Goal: Task Accomplishment & Management: Manage account settings

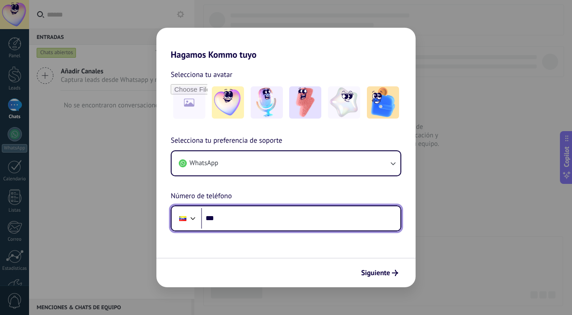
click at [259, 217] on input "***" at bounding box center [300, 218] width 199 height 21
click at [265, 220] on input "***" at bounding box center [300, 218] width 199 height 21
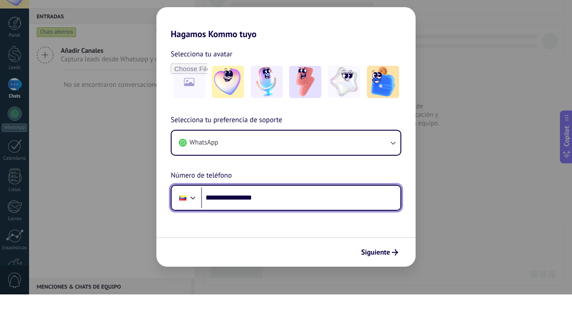
type input "**********"
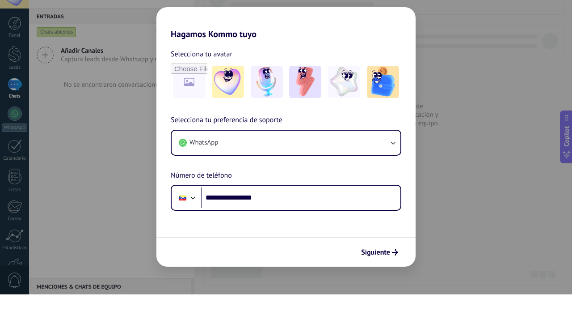
click at [388, 272] on span "Siguiente" at bounding box center [375, 273] width 29 height 6
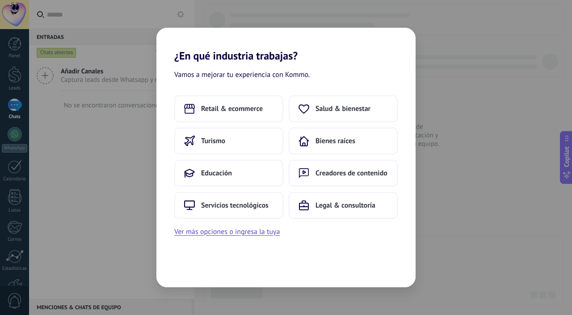
click at [250, 172] on button "Educación" at bounding box center [228, 173] width 109 height 27
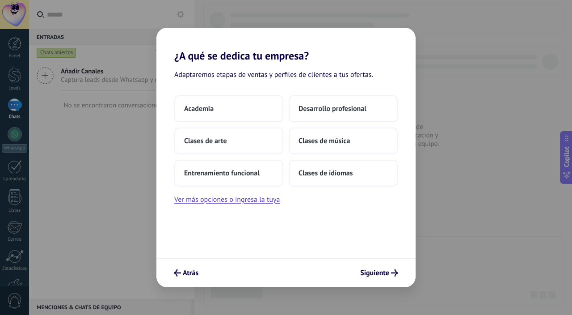
click at [266, 199] on button "Ver más opciones o ingresa la tuya" at bounding box center [227, 200] width 106 height 12
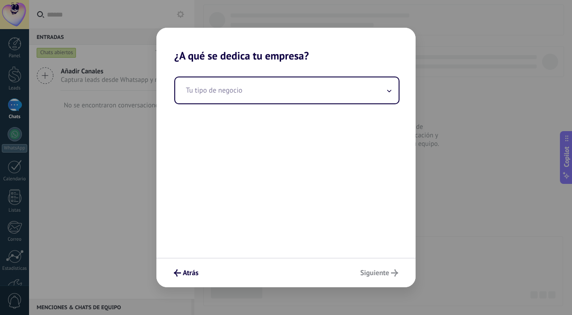
click at [377, 93] on input "text" at bounding box center [287, 90] width 224 height 26
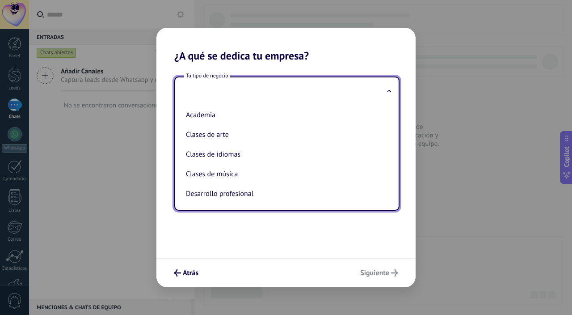
click at [290, 119] on li "Academia" at bounding box center [285, 115] width 206 height 20
type input "********"
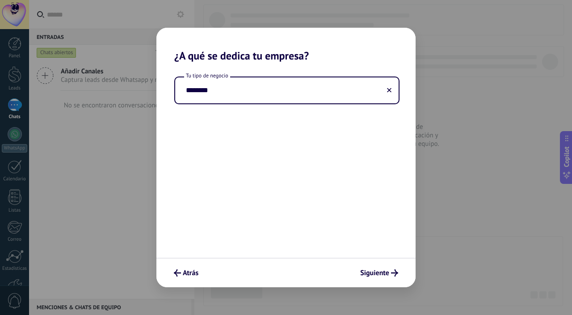
click at [389, 267] on button "Siguiente" at bounding box center [379, 272] width 46 height 15
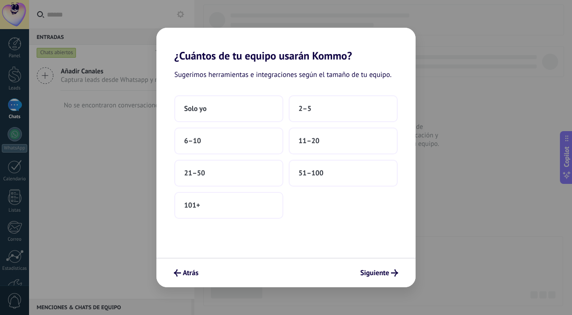
click at [270, 109] on button "Solo yo" at bounding box center [228, 108] width 109 height 27
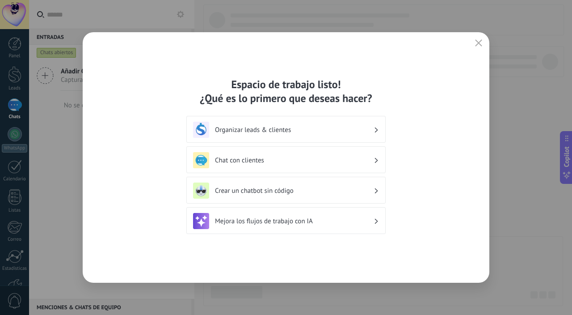
click at [343, 129] on h3 "Organizar leads & clientes" at bounding box center [294, 130] width 159 height 8
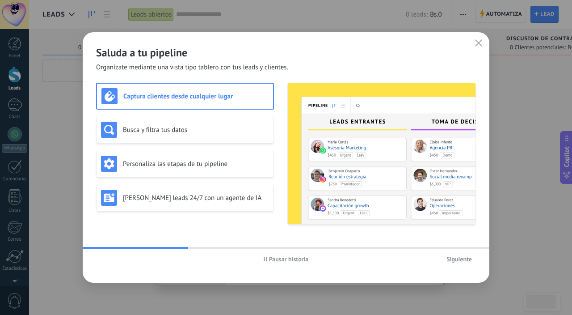
click at [483, 45] on button "button" at bounding box center [479, 43] width 12 height 13
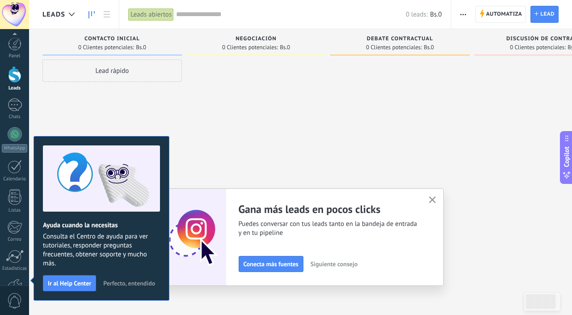
click at [431, 204] on button "button" at bounding box center [432, 200] width 11 height 12
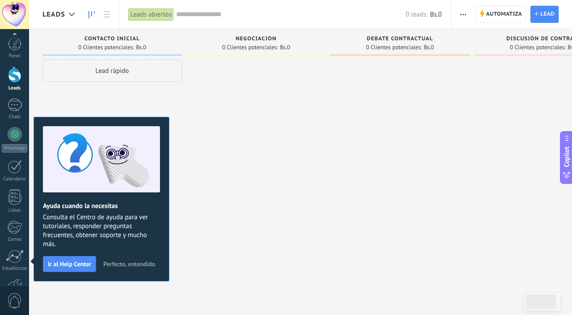
click at [134, 267] on span "Perfecto, entendido" at bounding box center [129, 264] width 52 height 6
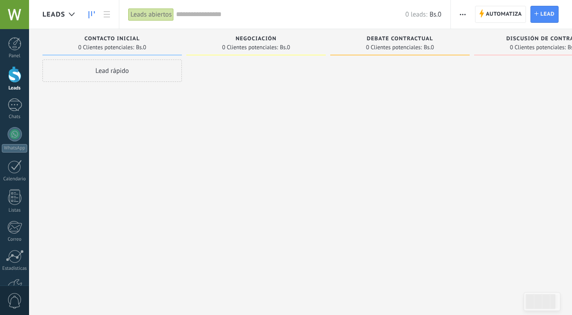
click at [21, 143] on link "WhatsApp" at bounding box center [14, 139] width 29 height 25
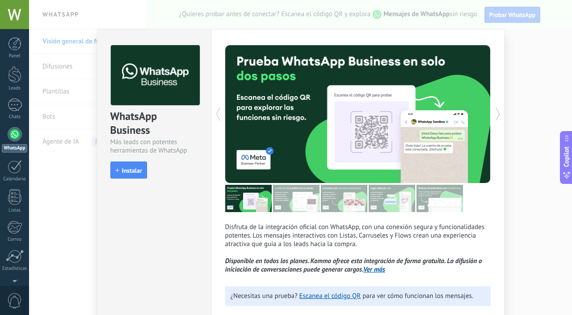
scroll to position [45, 0]
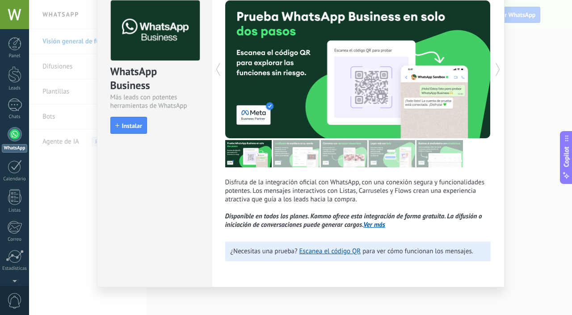
click at [542, 131] on div "WhatsApp Business Más leads con potentes herramientas de WhatsApp install Insta…" at bounding box center [300, 157] width 543 height 315
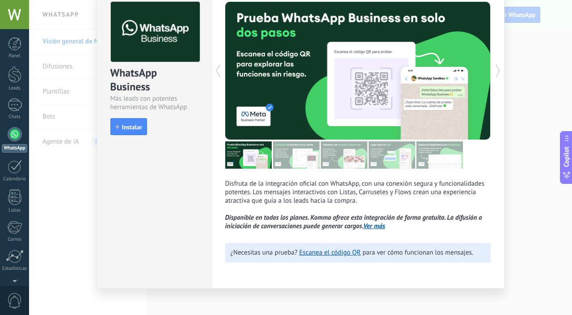
scroll to position [51, 0]
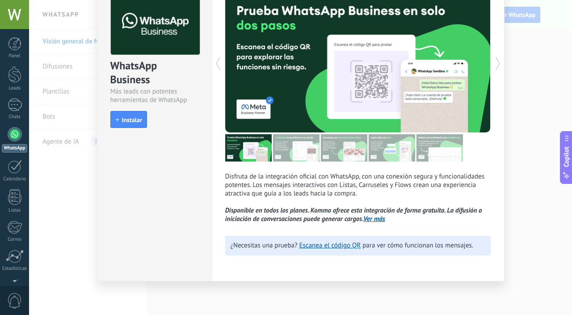
click at [349, 249] on link "Escanea el código QR" at bounding box center [331, 245] width 62 height 8
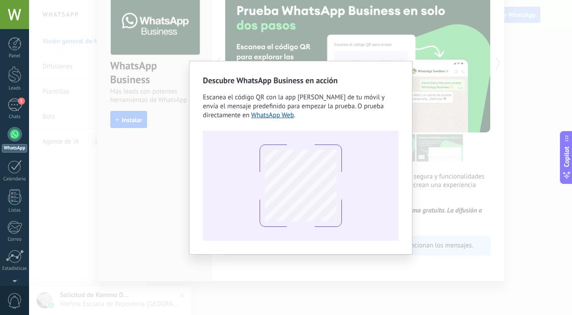
click at [17, 114] on link "1 Chats" at bounding box center [14, 108] width 29 height 21
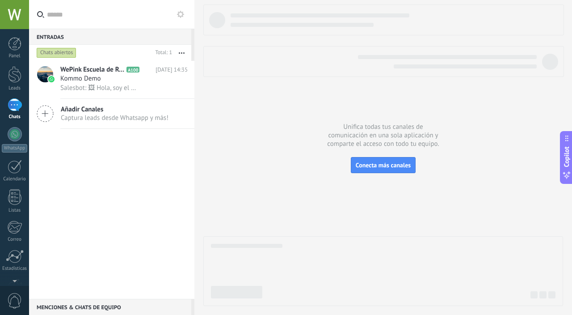
click at [95, 85] on span "Salesbot: 🖼 Hola, soy el Salesbot. ¡Estoy aquí para guiarte a través de las más…" at bounding box center [99, 88] width 78 height 8
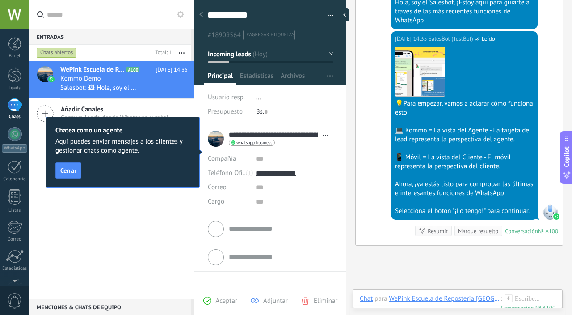
scroll to position [271, 0]
click at [266, 72] on span "Estadísticas" at bounding box center [257, 78] width 34 height 13
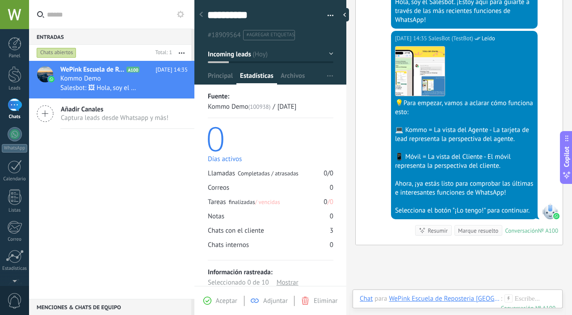
click at [302, 75] on span "Archivos" at bounding box center [293, 78] width 24 height 13
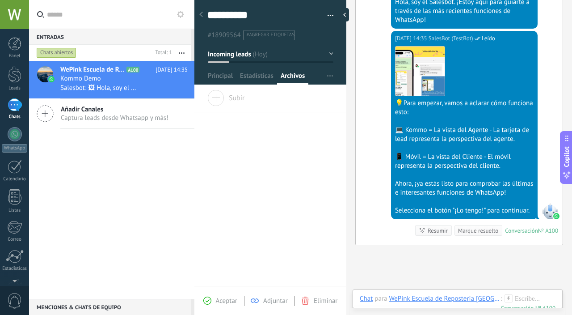
click at [222, 76] on span "Principal" at bounding box center [220, 78] width 25 height 13
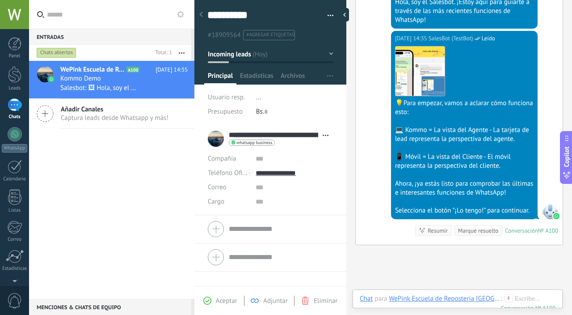
click at [330, 17] on span "button" at bounding box center [331, 17] width 6 height 2
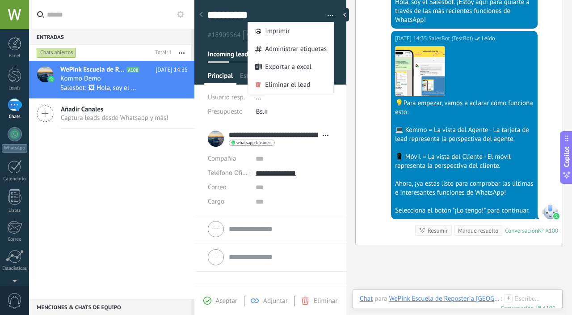
click at [327, 116] on div "Bs. 0" at bounding box center [294, 112] width 77 height 14
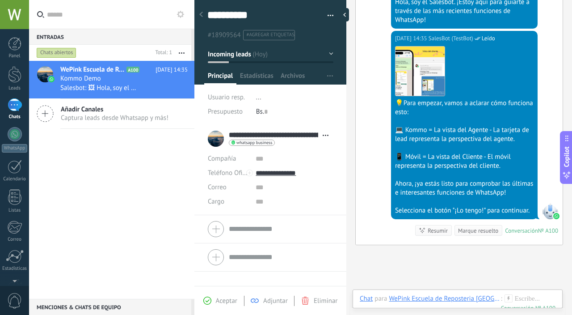
click at [329, 17] on span "button" at bounding box center [331, 17] width 6 height 2
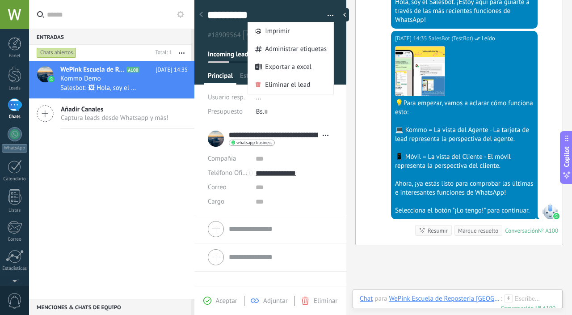
click at [327, 119] on div "Usuario resp. ... Presupuesto Bs. 0" at bounding box center [271, 107] width 126 height 34
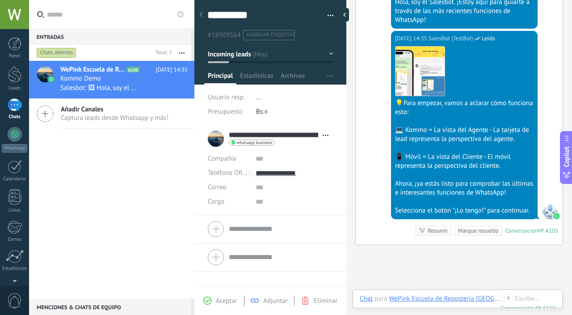
click at [289, 31] on li "#agregar etiquetas" at bounding box center [269, 35] width 52 height 10
click at [326, 52] on button "Incoming leads" at bounding box center [271, 54] width 126 height 16
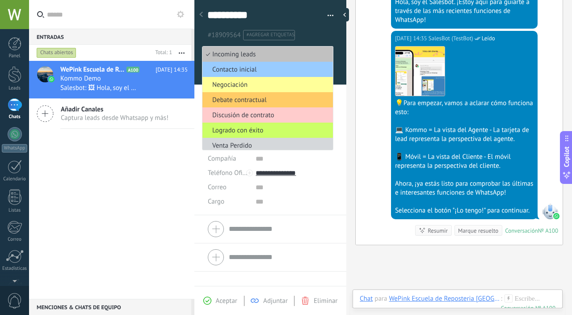
scroll to position [4, 0]
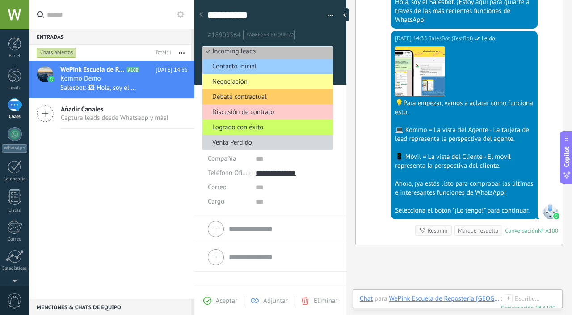
click at [358, 149] on div "Hoy 14:35 SalesBot (TestBot) Leído Descargar 💡Para empezar, vamos a aclarar cóm…" at bounding box center [459, 138] width 207 height 214
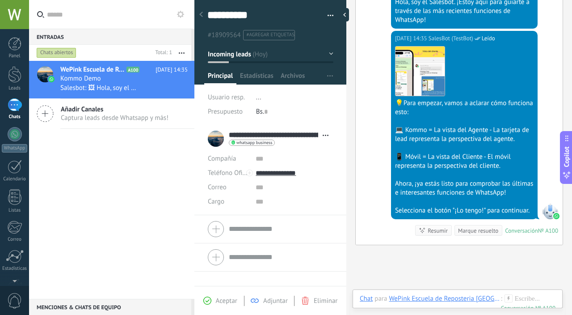
click at [4, 178] on div "Calendario" at bounding box center [15, 179] width 26 height 6
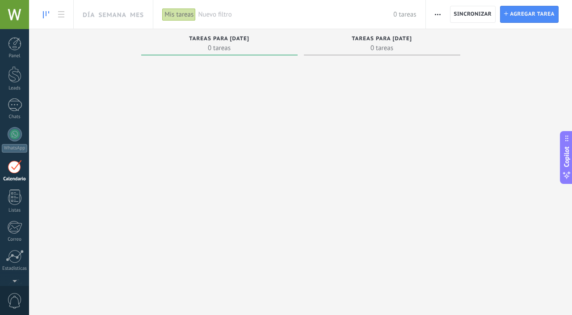
click at [20, 197] on div at bounding box center [14, 197] width 13 height 16
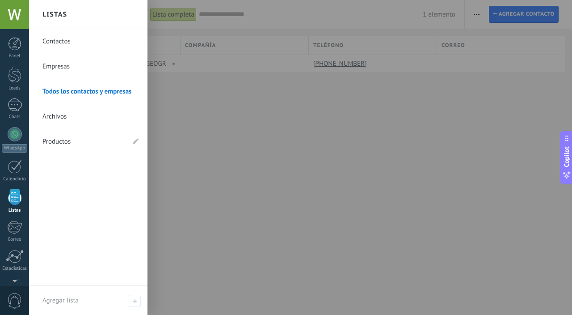
click at [233, 145] on div "Todos los contactos y empresas Lista completa Aplicar 1 elemento Lista completa…" at bounding box center [300, 157] width 543 height 315
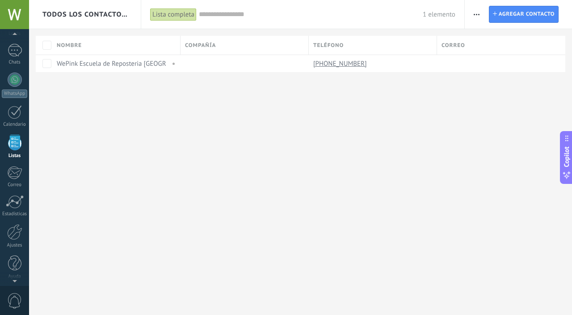
scroll to position [55, 0]
click at [9, 175] on div at bounding box center [14, 171] width 15 height 13
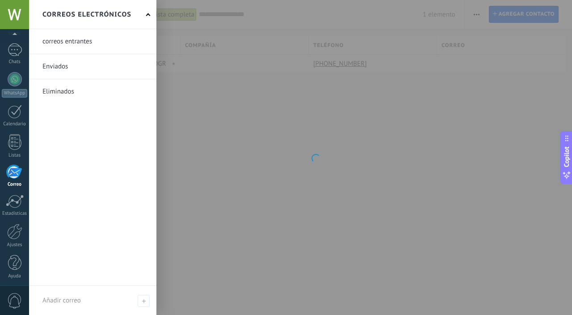
scroll to position [56, 0]
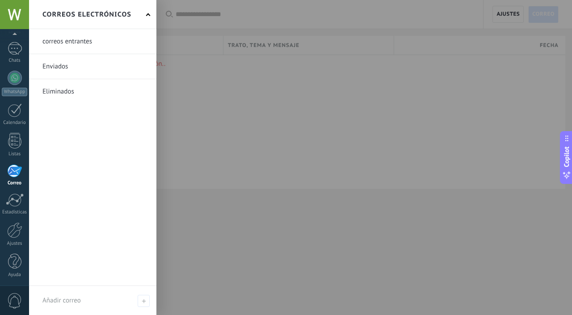
click at [209, 114] on div "Disculpa, no hay mensajes en esta sección.." at bounding box center [301, 122] width 530 height 134
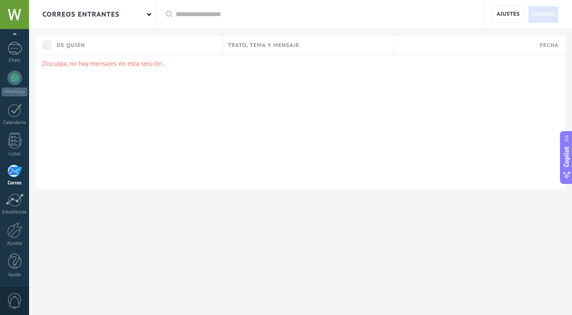
click at [17, 233] on div at bounding box center [14, 230] width 15 height 16
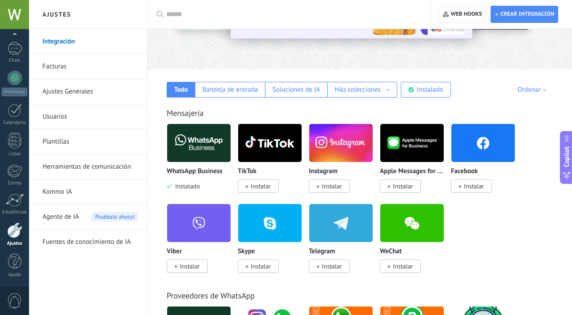
scroll to position [143, 0]
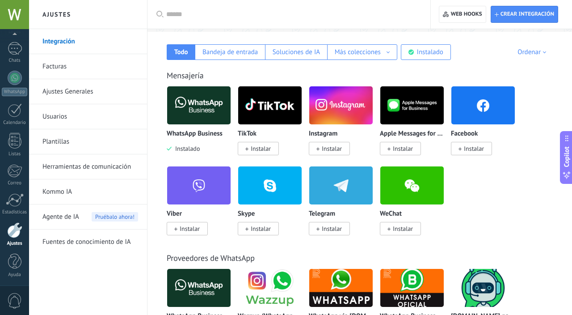
type textarea "**********"
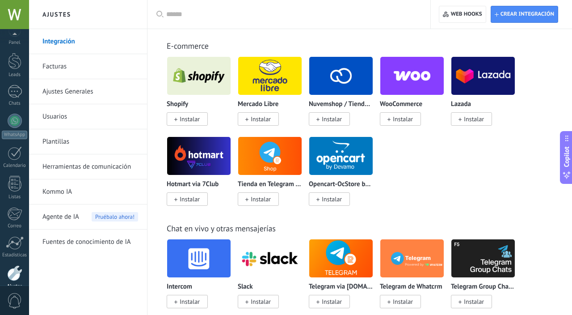
scroll to position [542, 0]
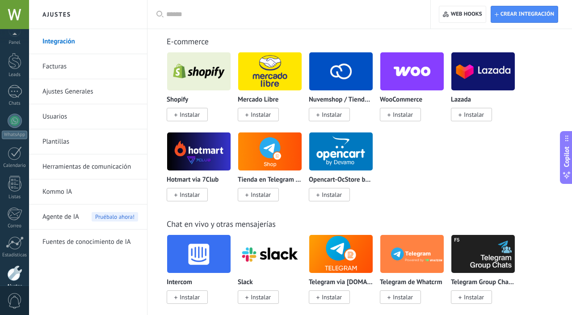
click at [273, 228] on link "Chat en vivo y otras mensajerías" at bounding box center [221, 224] width 109 height 10
click at [279, 209] on div "Chat en vivo y otras mensajerías Intercom Instalar Slack Instalar Telegram via …" at bounding box center [360, 292] width 407 height 182
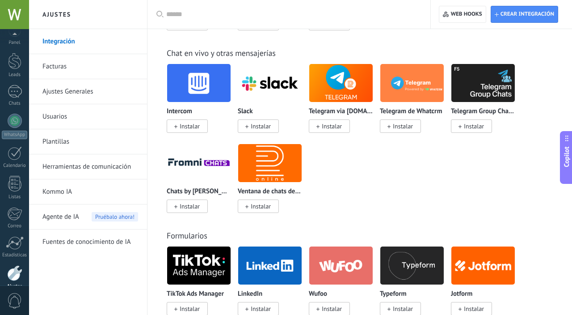
click at [277, 155] on img at bounding box center [269, 162] width 63 height 43
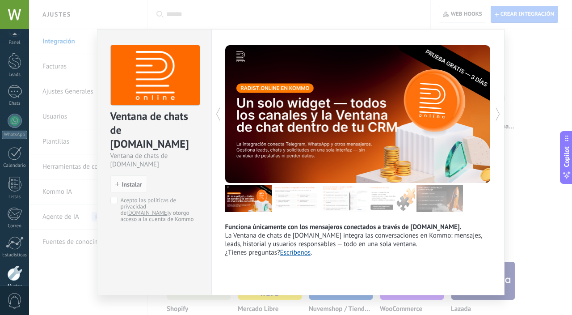
scroll to position [56, 0]
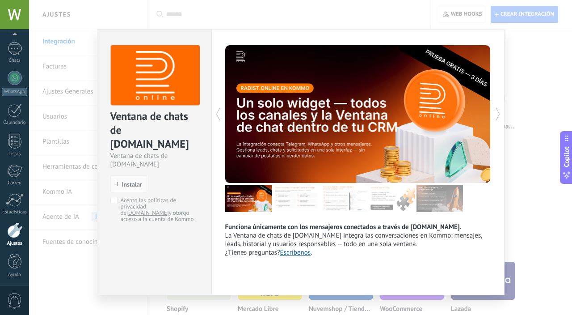
click at [53, 267] on div "Ventana de chats de Radist.Online Ventana de chats de Radist.Online install Ins…" at bounding box center [300, 157] width 543 height 315
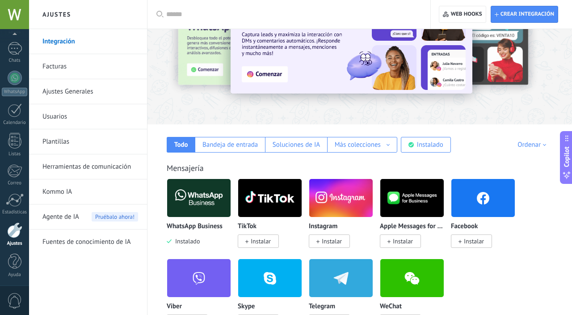
scroll to position [0, 0]
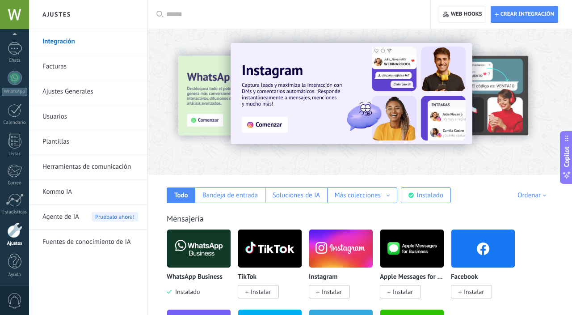
click at [93, 71] on link "Facturas" at bounding box center [90, 66] width 96 height 25
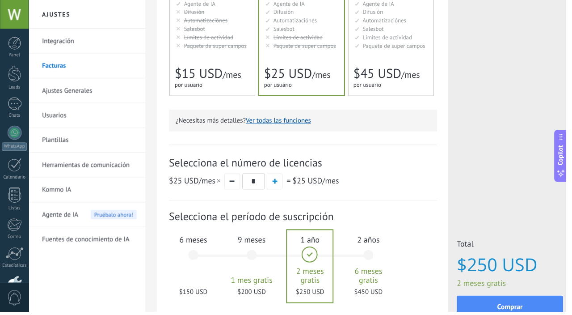
click at [190, 264] on div "6 meses $150 USD" at bounding box center [195, 261] width 48 height 63
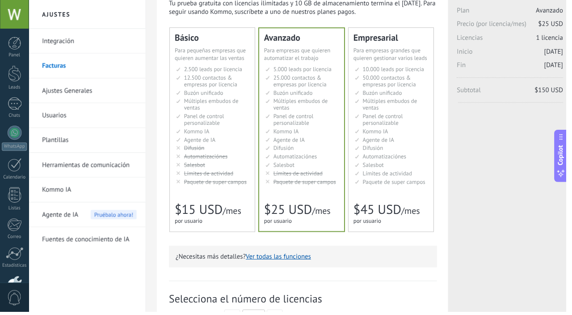
scroll to position [48, 0]
click at [213, 169] on li "Salesbot Salesbot Salesbot Salesbot Salesbot Salesbot Salesbot" at bounding box center [215, 166] width 75 height 7
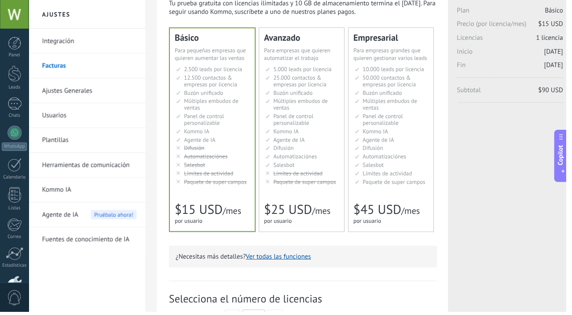
click at [300, 168] on li "Salesbot Salesbot Salesbot Salesbot Salesbot Salesbot Salesbot" at bounding box center [305, 166] width 75 height 7
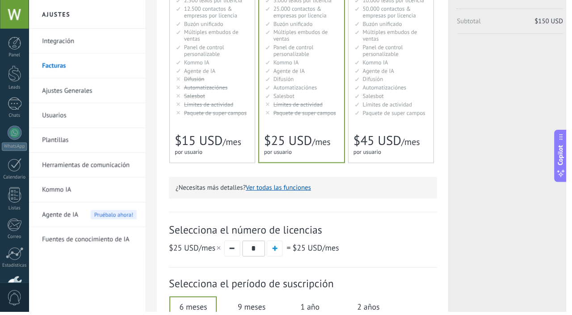
scroll to position [0, 0]
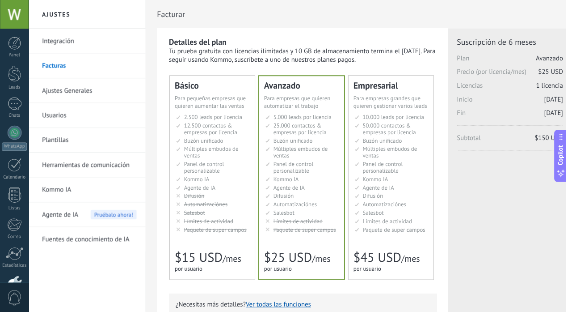
click at [105, 94] on link "Ajustes Generales" at bounding box center [90, 91] width 96 height 25
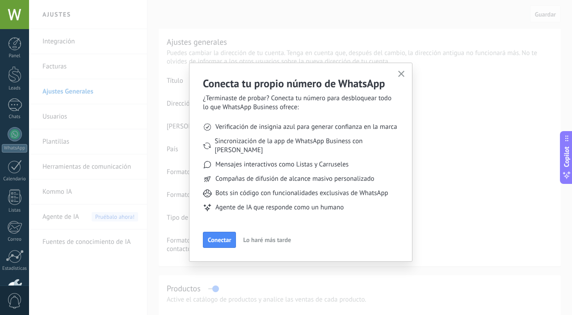
click at [220, 237] on span "Conectar" at bounding box center [219, 240] width 23 height 6
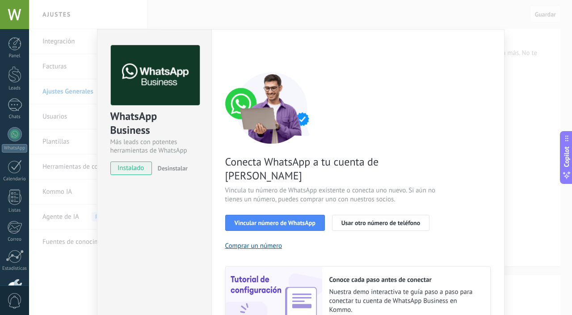
click at [251, 215] on button "Vincular número de WhatsApp" at bounding box center [275, 223] width 100 height 16
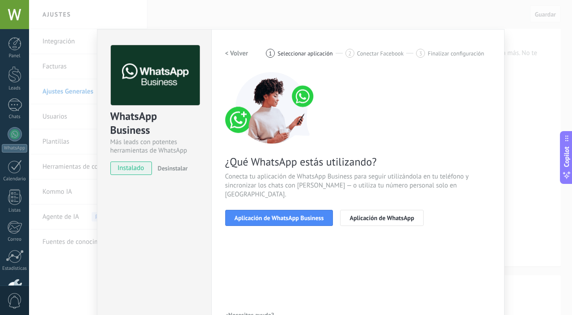
click at [268, 215] on span "Aplicación de WhatsApp Business" at bounding box center [279, 218] width 89 height 6
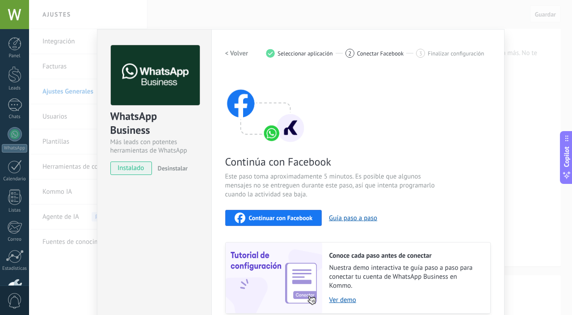
click at [544, 97] on div "WhatsApp Business Más leads con potentes herramientas de WhatsApp instalado Des…" at bounding box center [300, 157] width 543 height 315
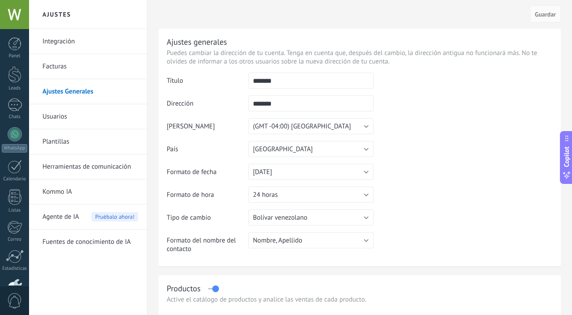
click at [23, 140] on link "WhatsApp" at bounding box center [14, 139] width 29 height 25
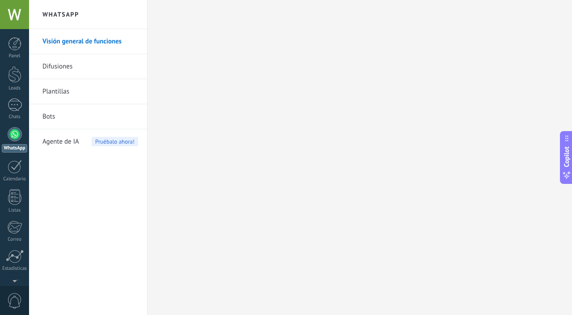
click at [118, 120] on link "Bots" at bounding box center [90, 116] width 96 height 25
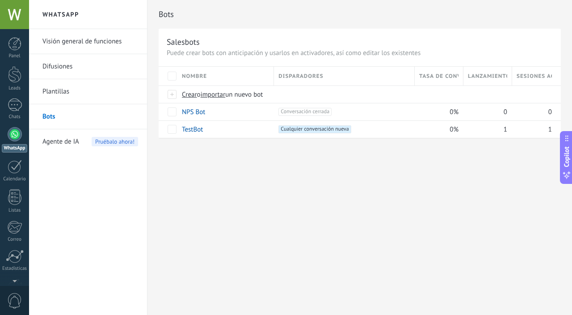
click at [80, 144] on div "Agente de IA Pruébalo ahora!" at bounding box center [90, 141] width 96 height 25
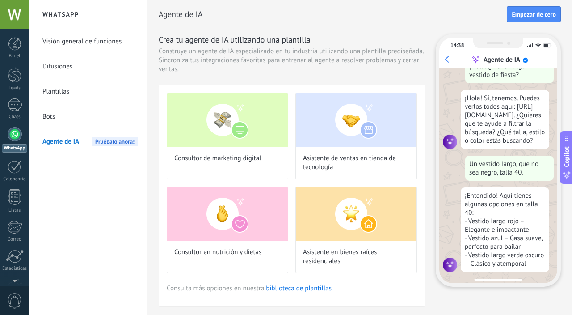
scroll to position [30, 0]
click at [241, 135] on img at bounding box center [227, 120] width 121 height 54
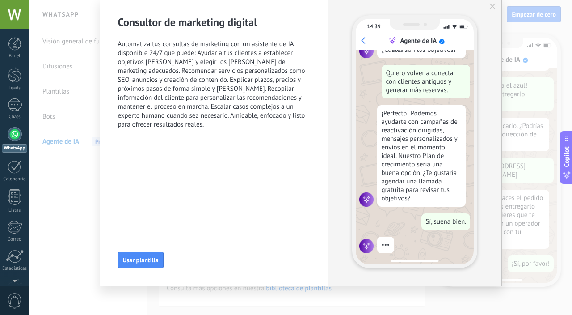
scroll to position [233, 0]
click at [494, 5] on icon "button" at bounding box center [493, 6] width 6 height 6
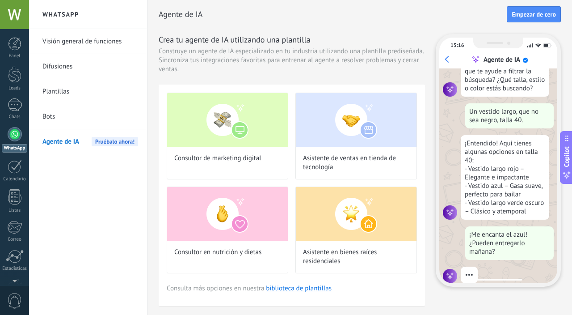
scroll to position [94, 0]
